Goal: Transaction & Acquisition: Obtain resource

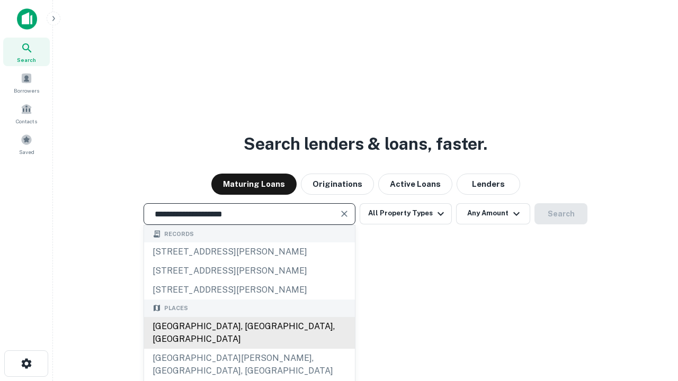
click at [249, 349] on div "[GEOGRAPHIC_DATA], [GEOGRAPHIC_DATA], [GEOGRAPHIC_DATA]" at bounding box center [249, 333] width 211 height 32
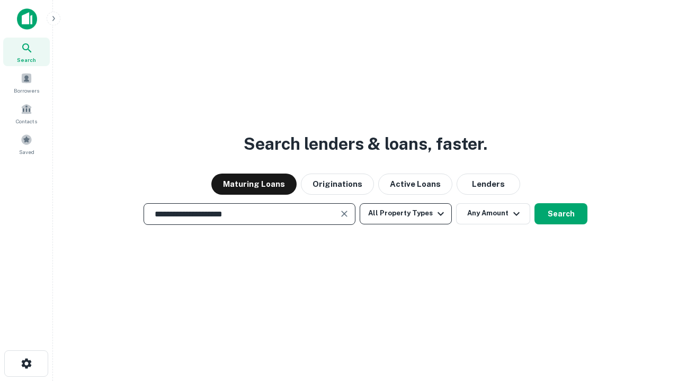
type input "**********"
click at [406, 213] on button "All Property Types" at bounding box center [405, 213] width 92 height 21
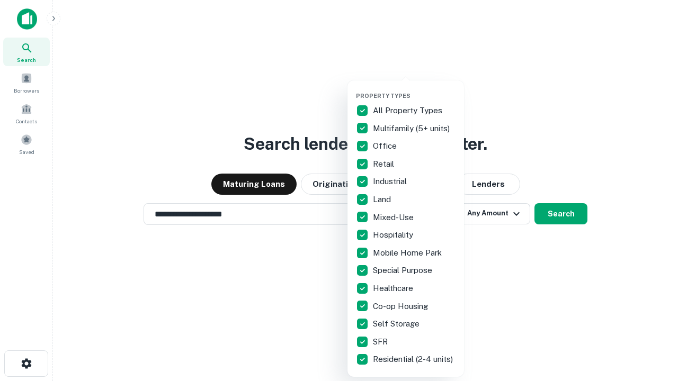
click at [414, 89] on button "button" at bounding box center [414, 89] width 116 height 1
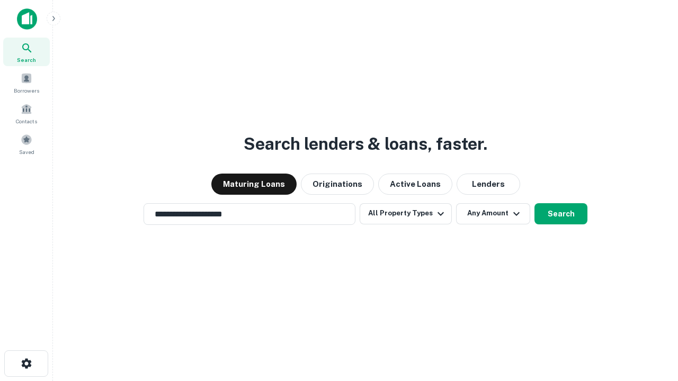
scroll to position [16, 0]
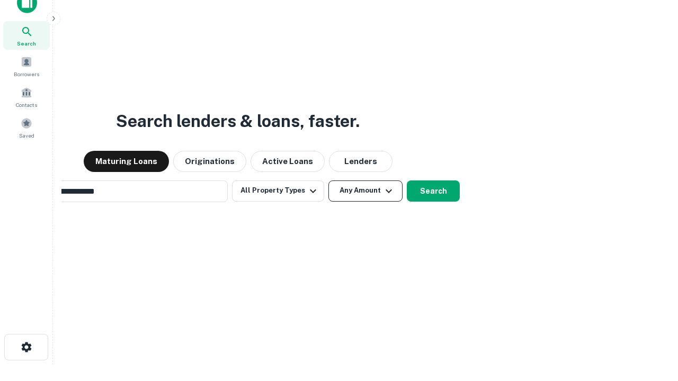
click at [328, 181] on button "Any Amount" at bounding box center [365, 191] width 74 height 21
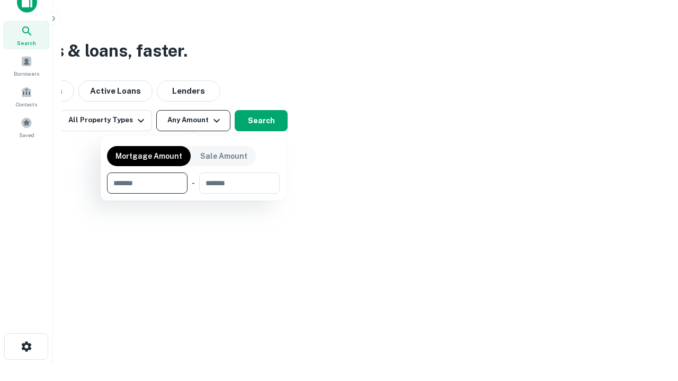
type input "*******"
click at [193, 194] on button "button" at bounding box center [193, 194] width 173 height 1
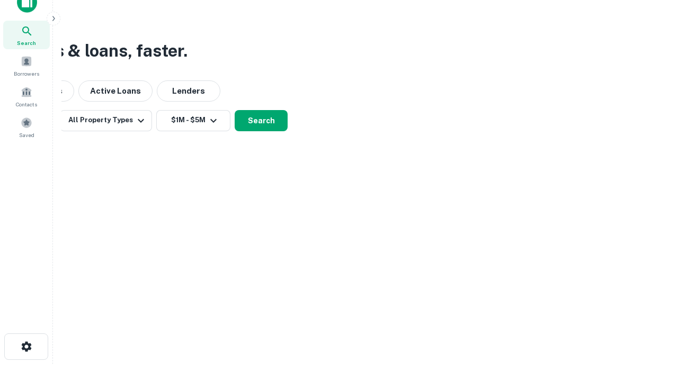
scroll to position [16, 0]
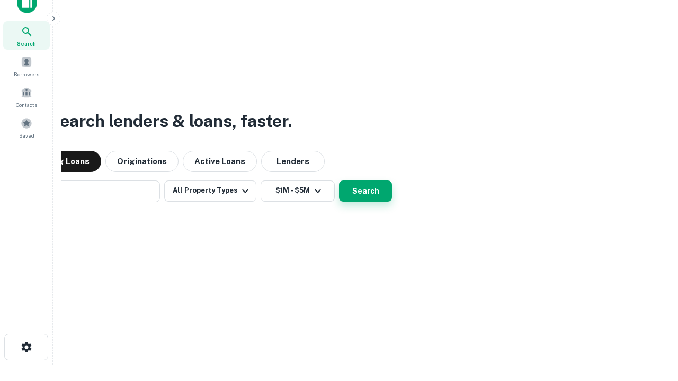
click at [339, 181] on button "Search" at bounding box center [365, 191] width 53 height 21
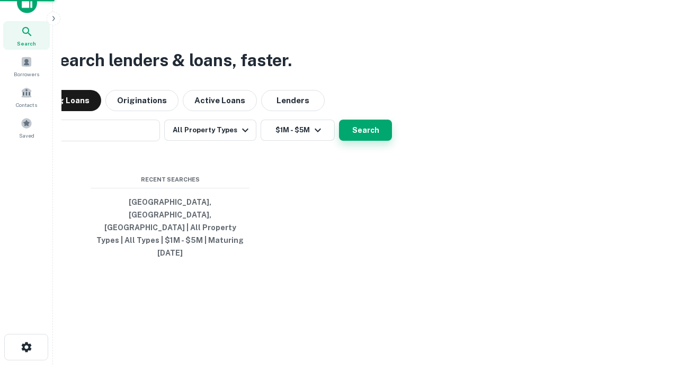
scroll to position [17, 0]
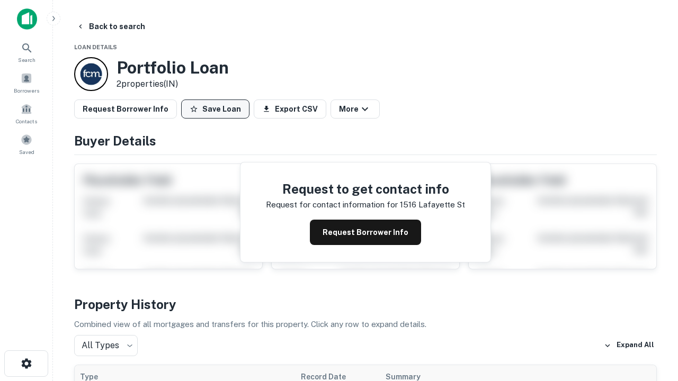
click at [215, 109] on button "Save Loan" at bounding box center [215, 109] width 68 height 19
click at [218, 109] on button "Save Loan" at bounding box center [215, 109] width 68 height 19
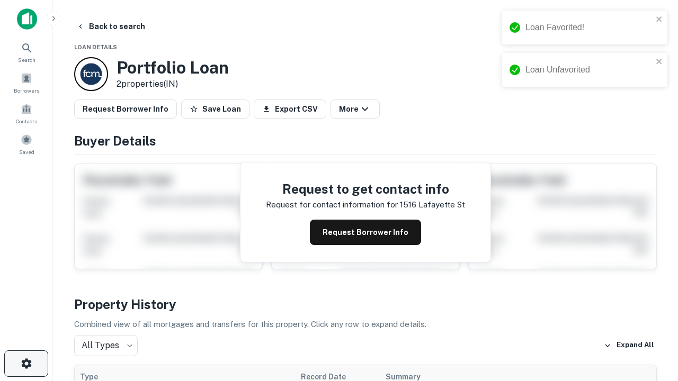
click at [26, 364] on icon "button" at bounding box center [26, 363] width 13 height 13
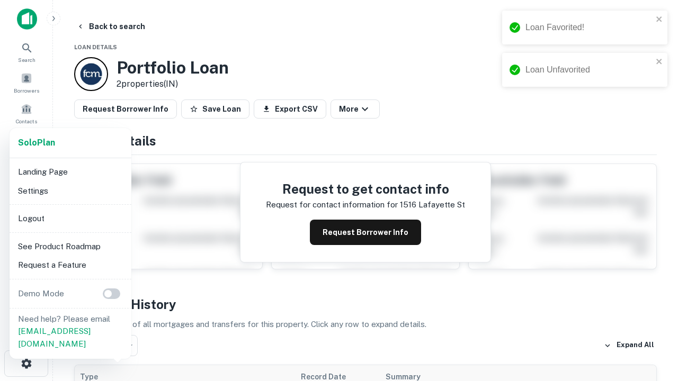
click at [70, 218] on li "Logout" at bounding box center [70, 218] width 113 height 19
